Goal: Task Accomplishment & Management: Use online tool/utility

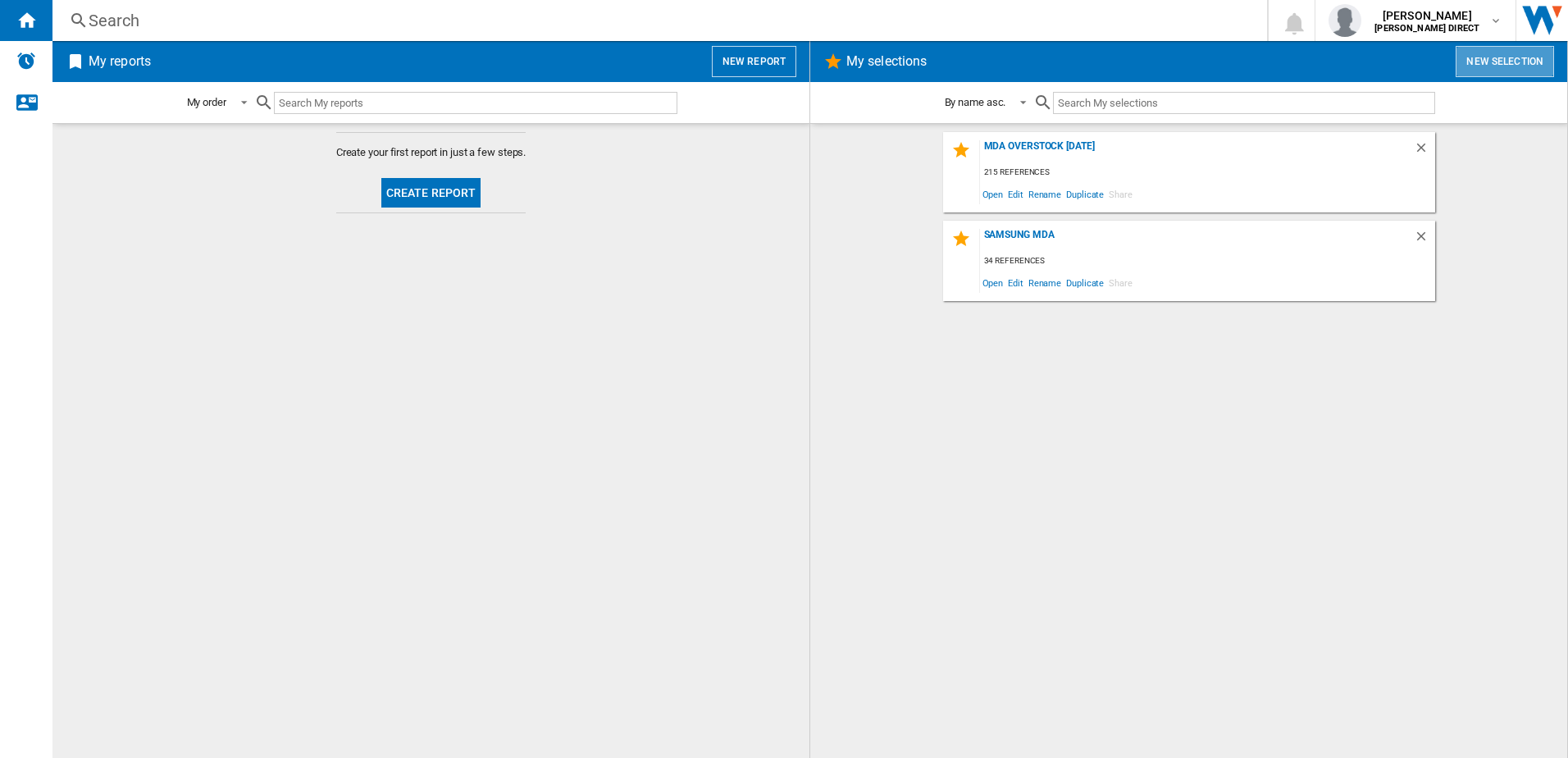
click at [1490, 59] on button "New selection" at bounding box center [1504, 61] width 98 height 31
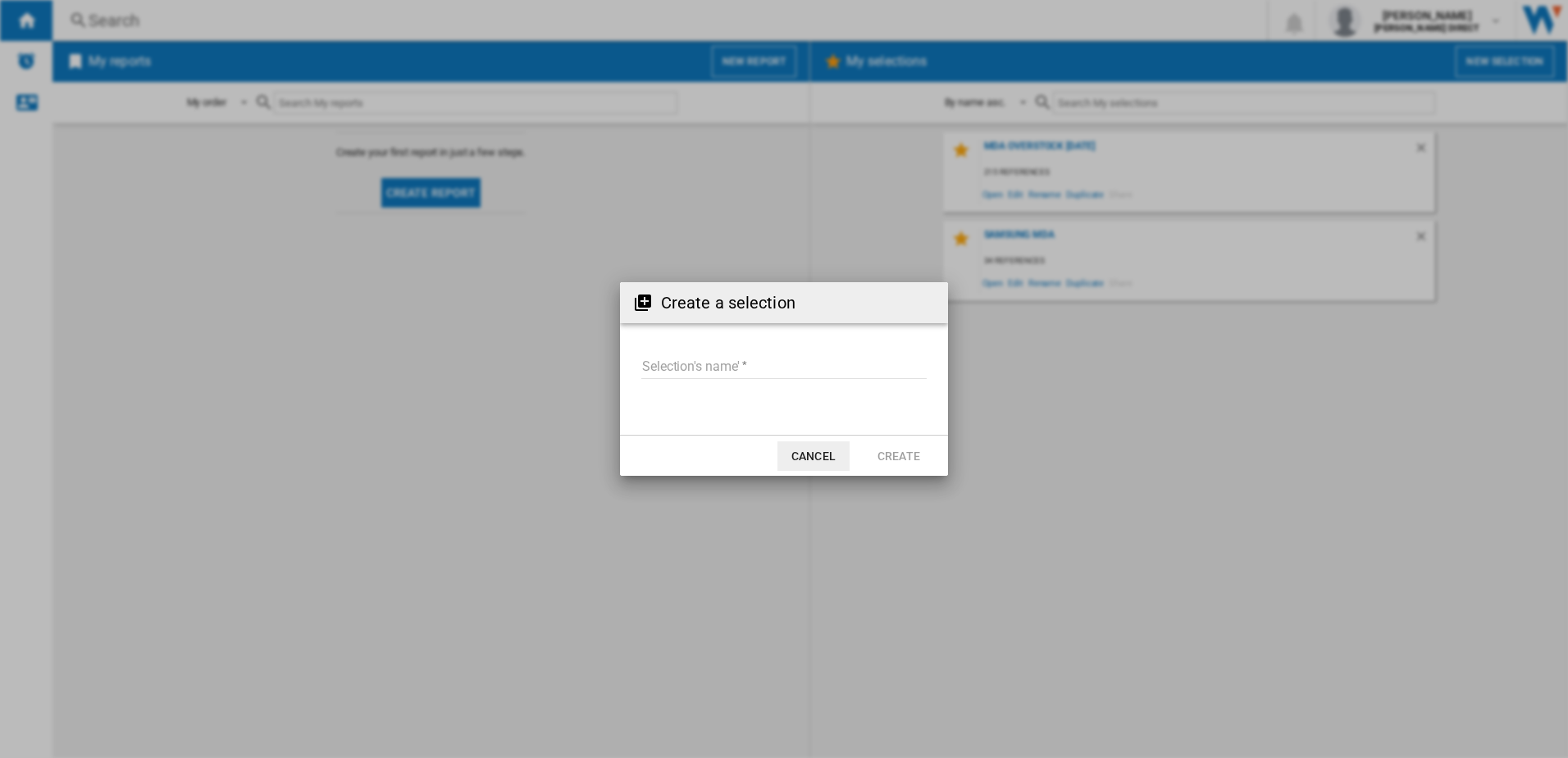
click at [716, 371] on input "Selection's name'" at bounding box center [783, 367] width 286 height 25
type input "**********"
click at [893, 461] on button "Create" at bounding box center [898, 455] width 73 height 29
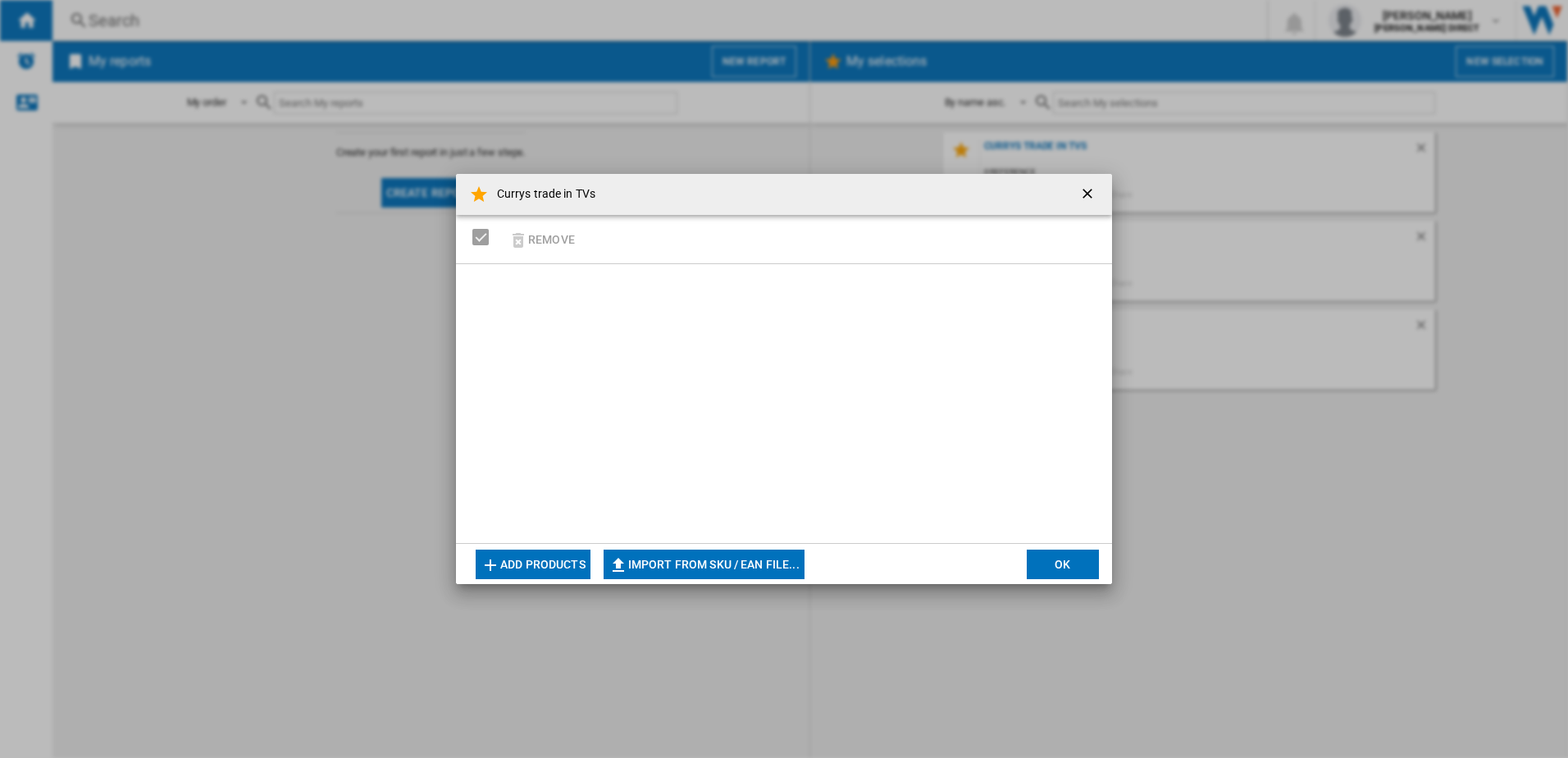
click at [678, 565] on button "Import from SKU / EAN file..." at bounding box center [703, 564] width 201 height 29
type input "**********"
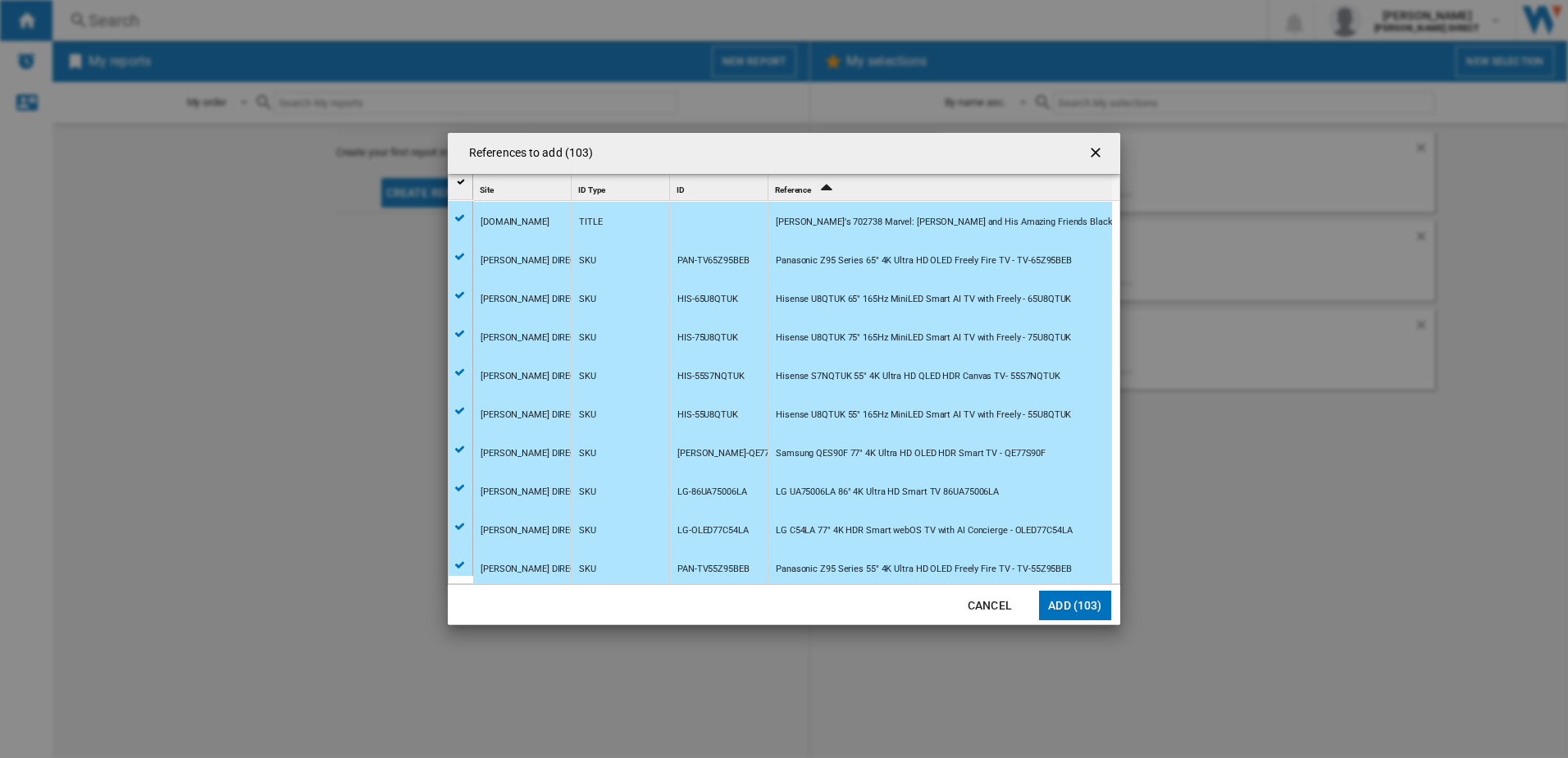
click at [1082, 606] on button "Add (103)" at bounding box center [1074, 604] width 73 height 29
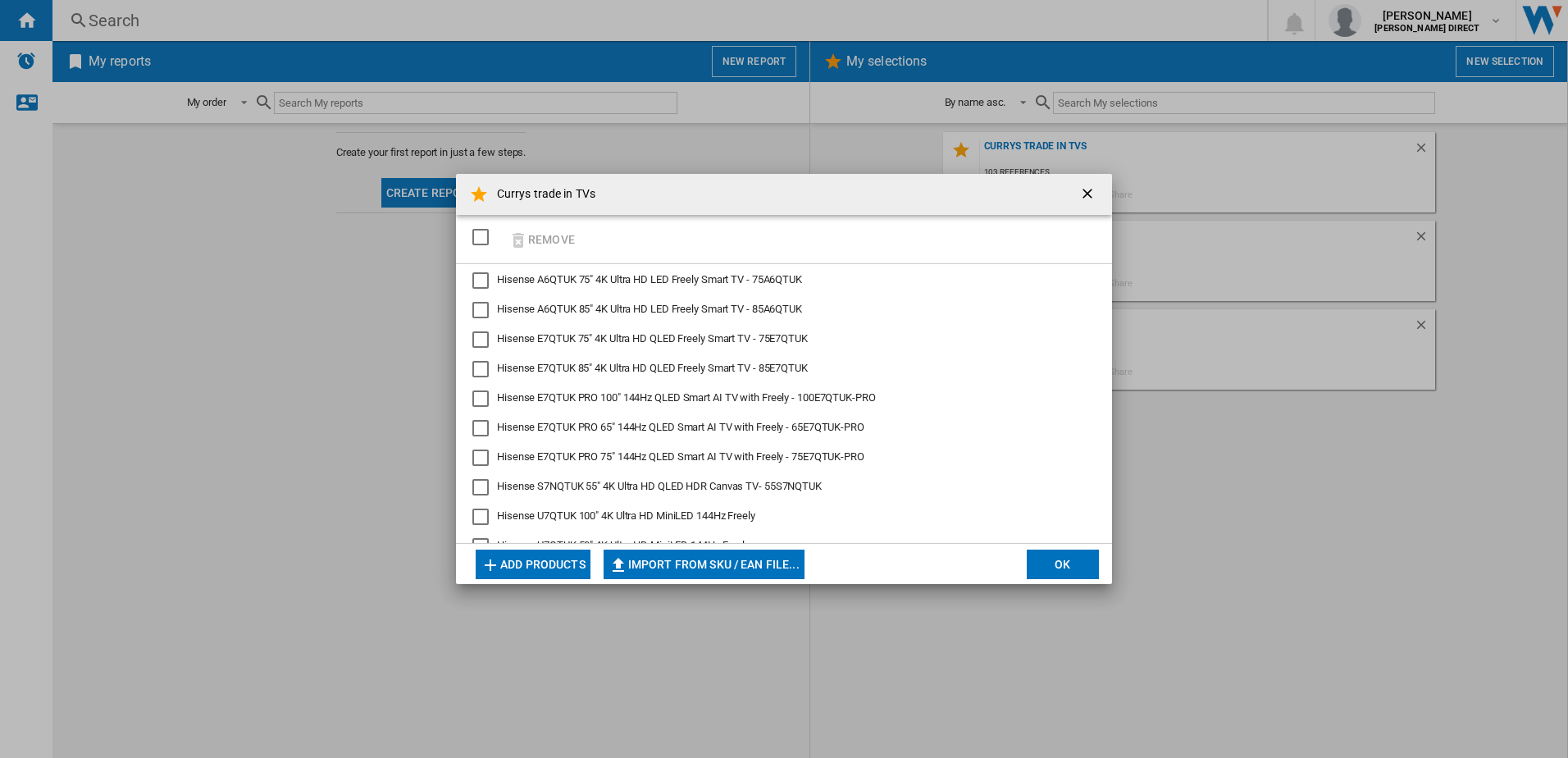
drag, startPoint x: 485, startPoint y: 240, endPoint x: 501, endPoint y: 257, distance: 23.3
click at [486, 240] on div "SELECTIONS.EDITION_POPUP.SELECT_DESELECT" at bounding box center [480, 237] width 16 height 16
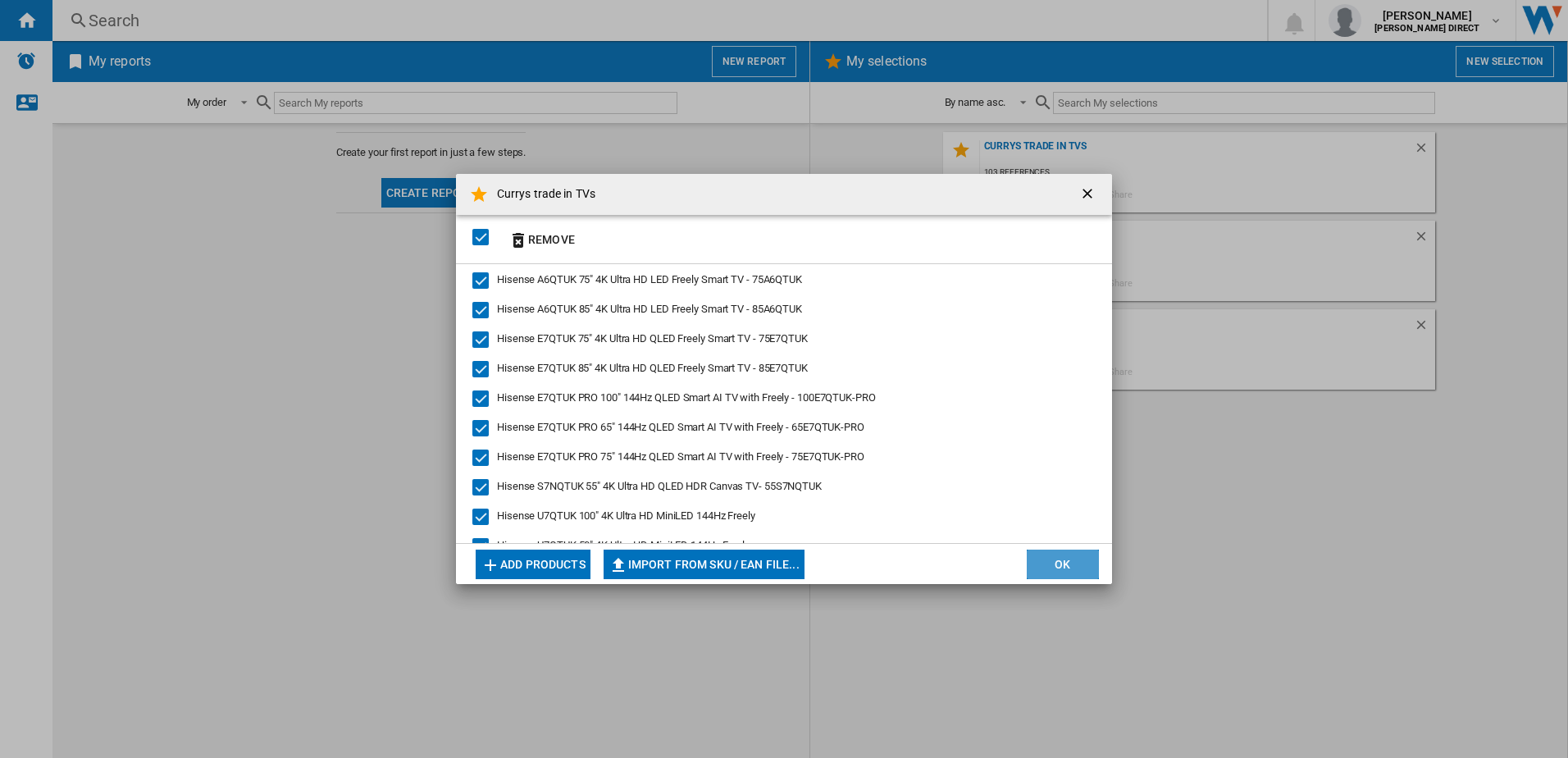
click at [1073, 573] on button "OK" at bounding box center [1062, 564] width 73 height 29
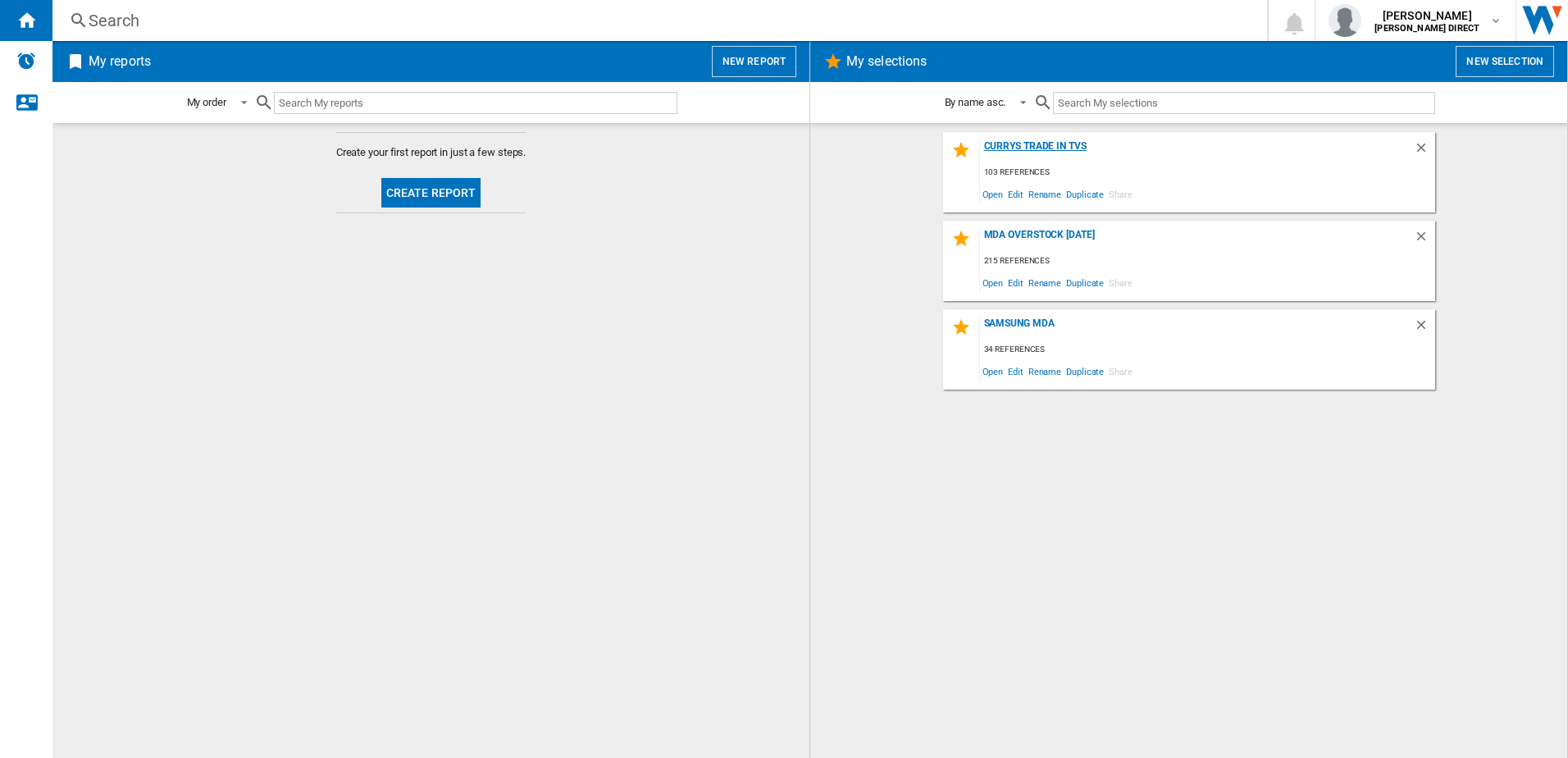
click at [1056, 143] on div "Currys trade in TVs" at bounding box center [1197, 151] width 433 height 22
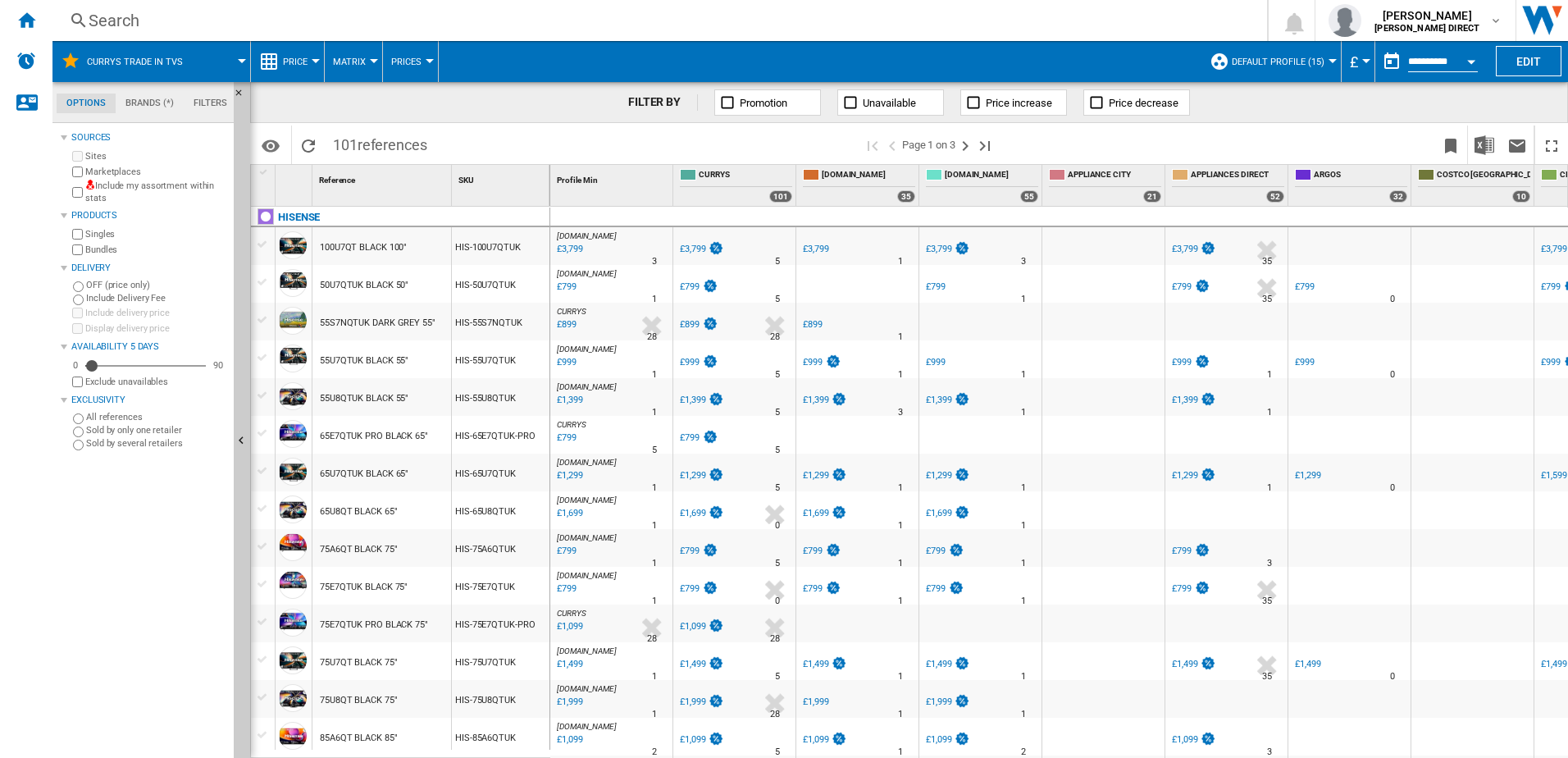
click at [1333, 60] on div at bounding box center [1332, 61] width 8 height 4
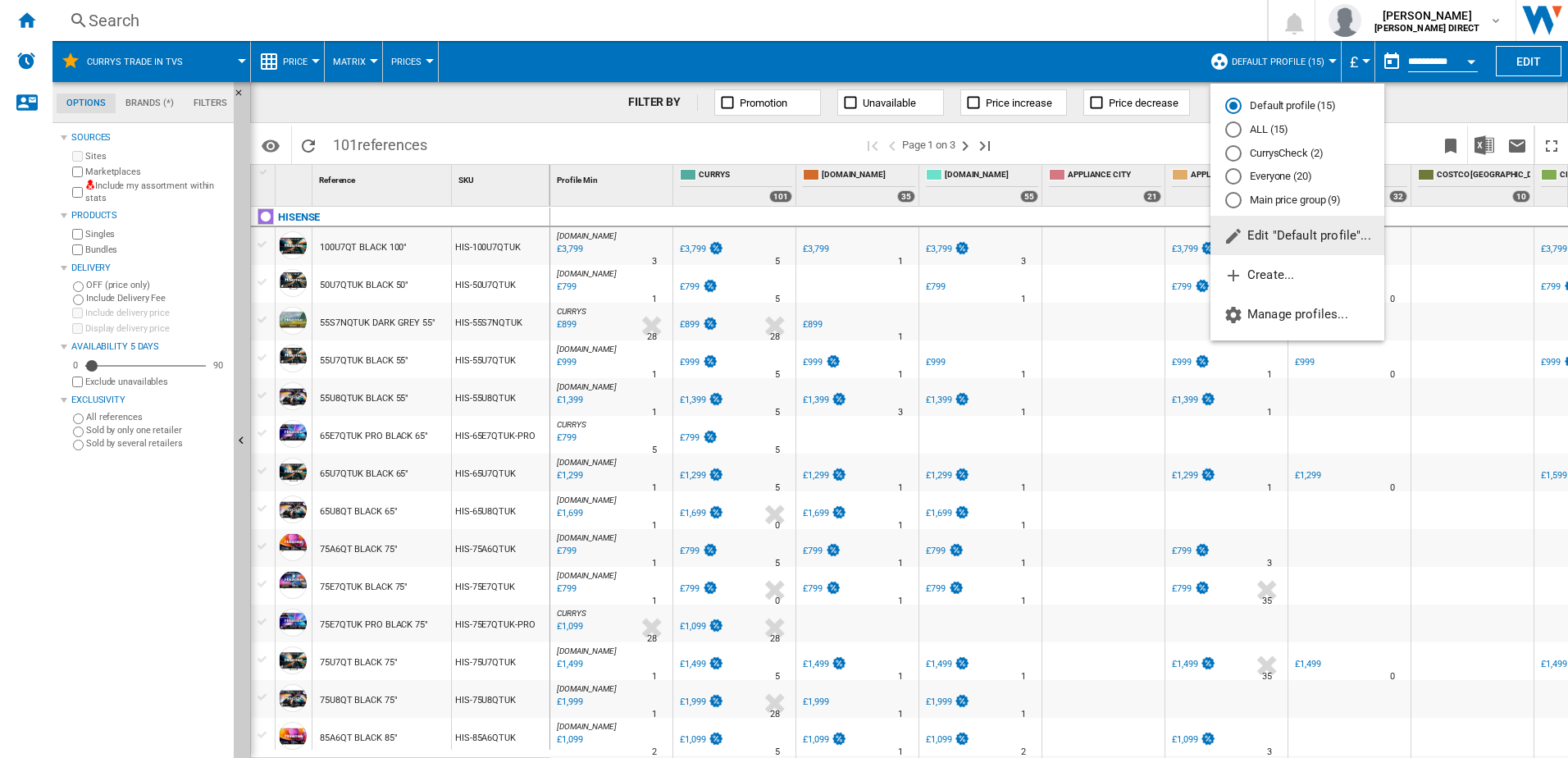
click at [1229, 155] on div "CurrysCheck (2)" at bounding box center [1233, 153] width 16 height 16
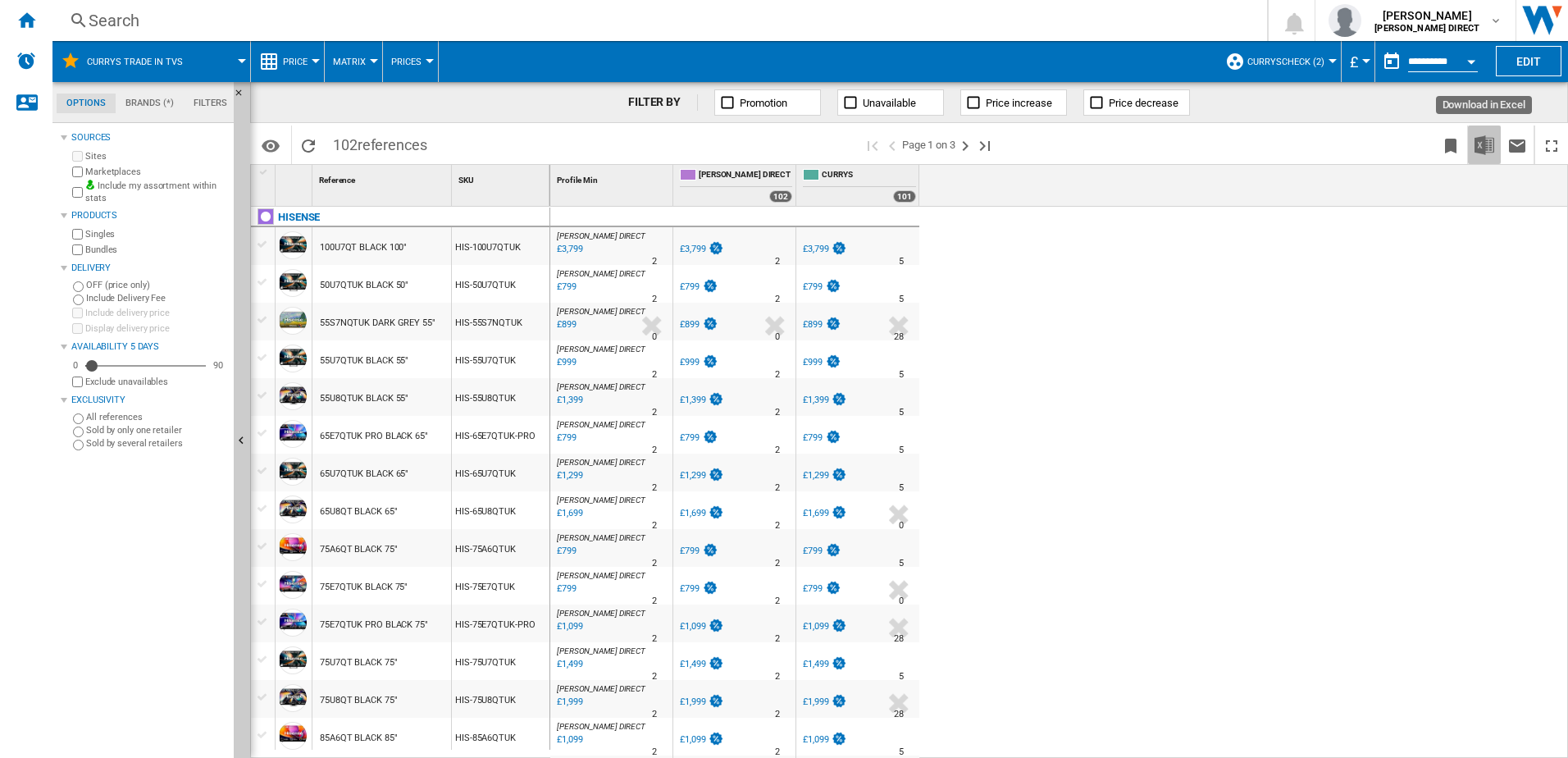
click at [1488, 148] on img "Download in Excel" at bounding box center [1483, 145] width 20 height 20
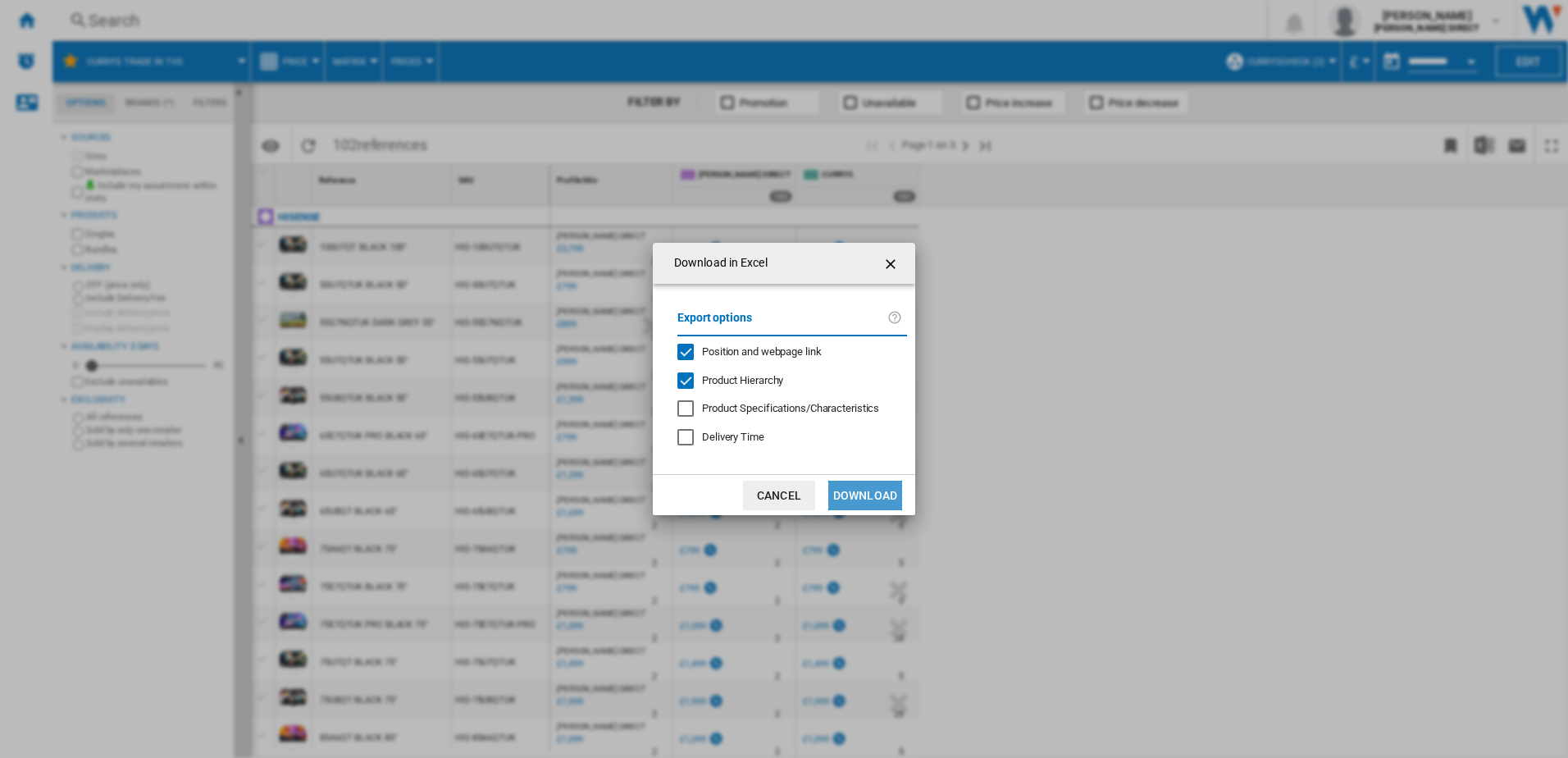
click at [869, 495] on button "Download" at bounding box center [865, 495] width 74 height 29
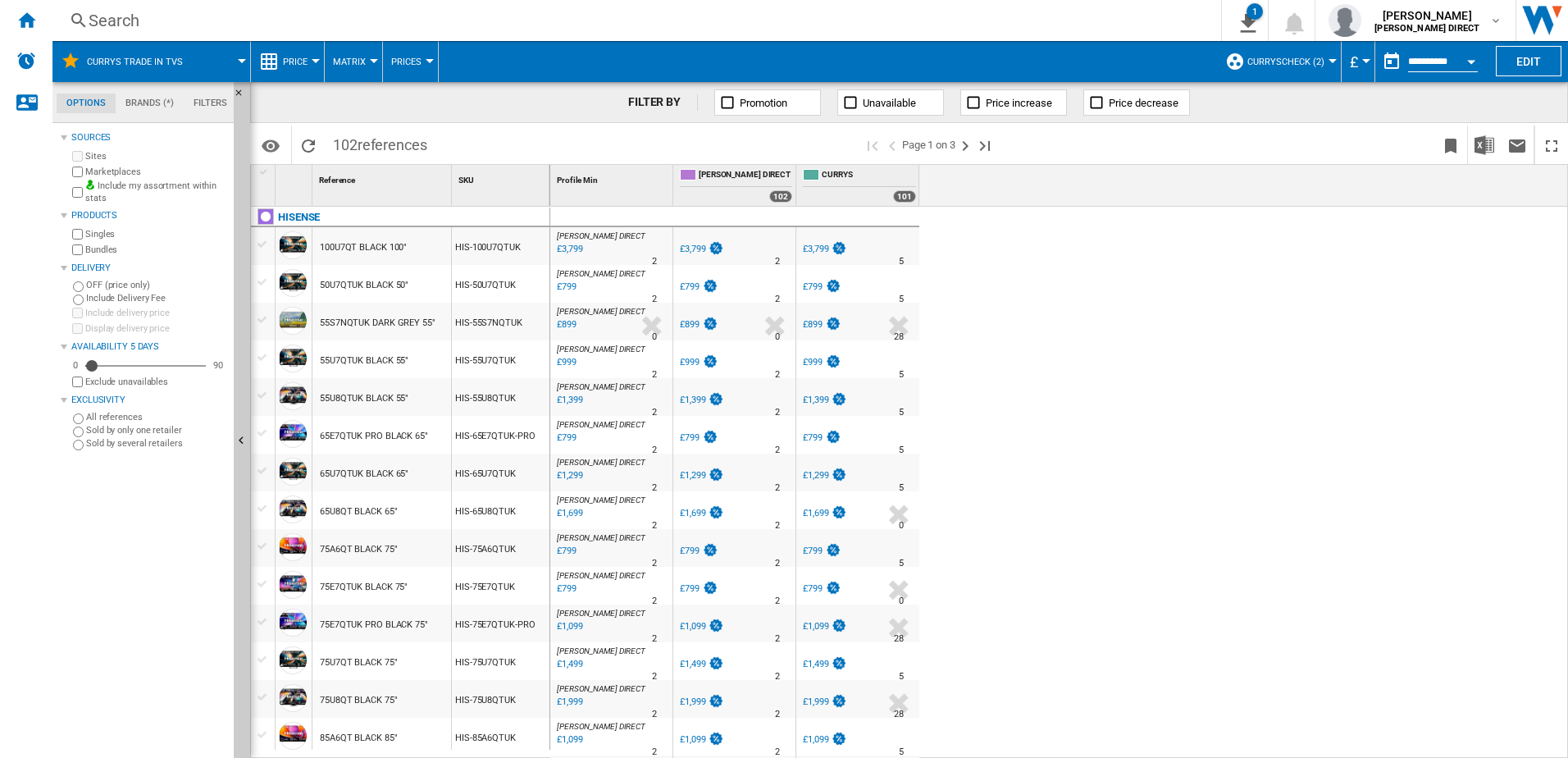
click at [104, 626] on div "Sources Sites Marketplaces Include my assortment within stats Products Singles …" at bounding box center [143, 442] width 167 height 631
click at [136, 576] on div "Sources Sites Marketplaces Include my assortment within stats Products Singles …" at bounding box center [143, 442] width 167 height 631
click at [1050, 418] on div "[PERSON_NAME] DIRECT : [PERSON_NAME] DIRECT 0.0 % £3,799 % N/A 2 [PERSON_NAME] …" at bounding box center [1059, 483] width 1019 height 552
click at [1030, 321] on div "[PERSON_NAME] DIRECT : [PERSON_NAME] DIRECT 0.0 % £3,799 % N/A 2 [PERSON_NAME] …" at bounding box center [1059, 483] width 1019 height 552
